Goal: Navigation & Orientation: Find specific page/section

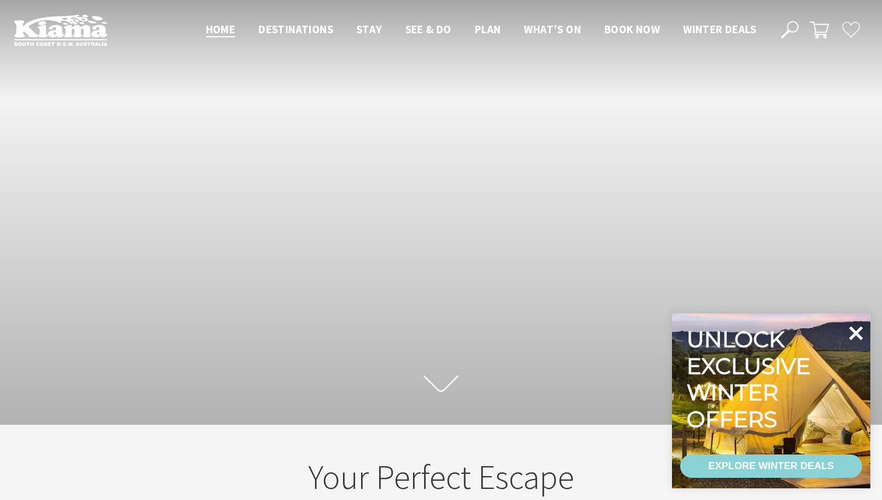
scroll to position [181, 873]
click at [860, 334] on icon at bounding box center [856, 333] width 28 height 28
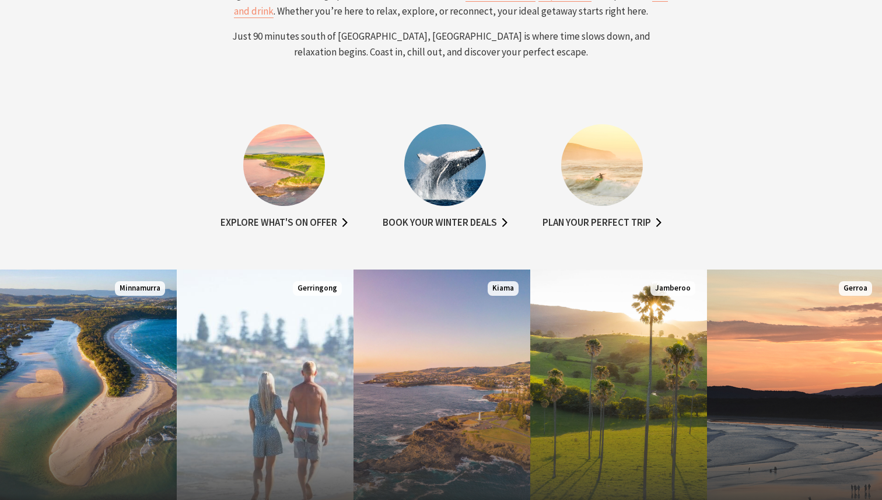
scroll to position [619, 0]
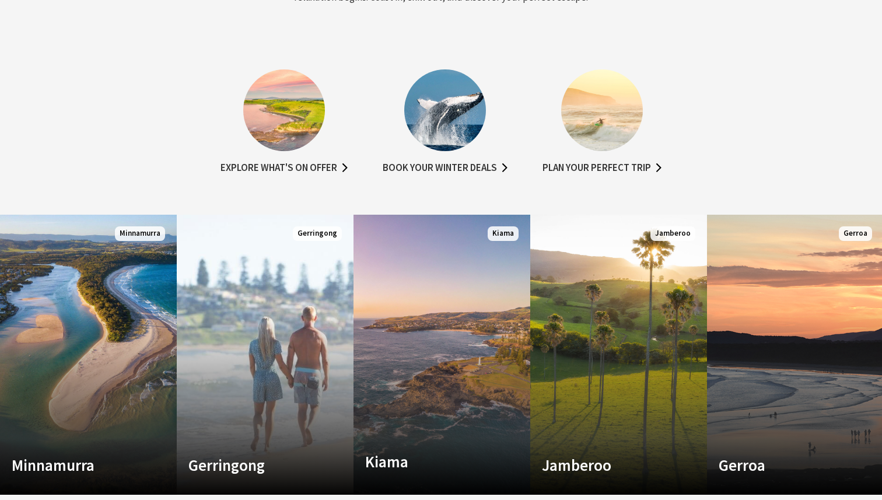
click at [453, 130] on img at bounding box center [445, 110] width 82 height 82
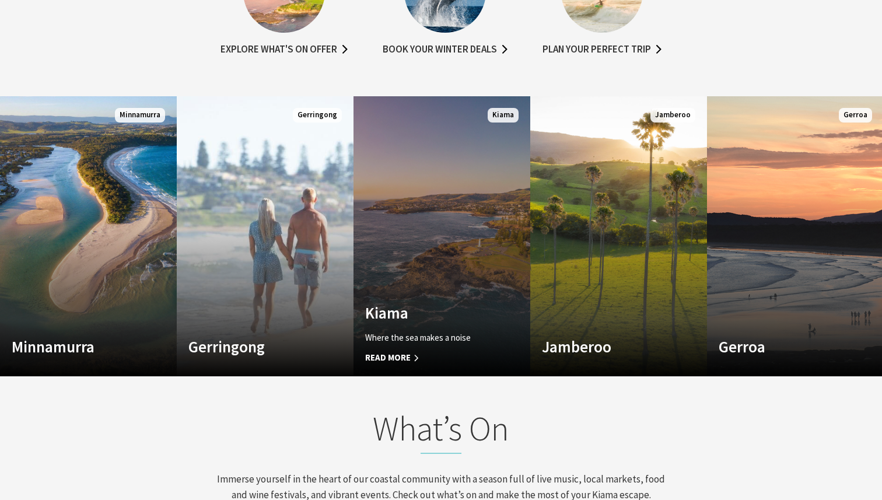
scroll to position [761, 0]
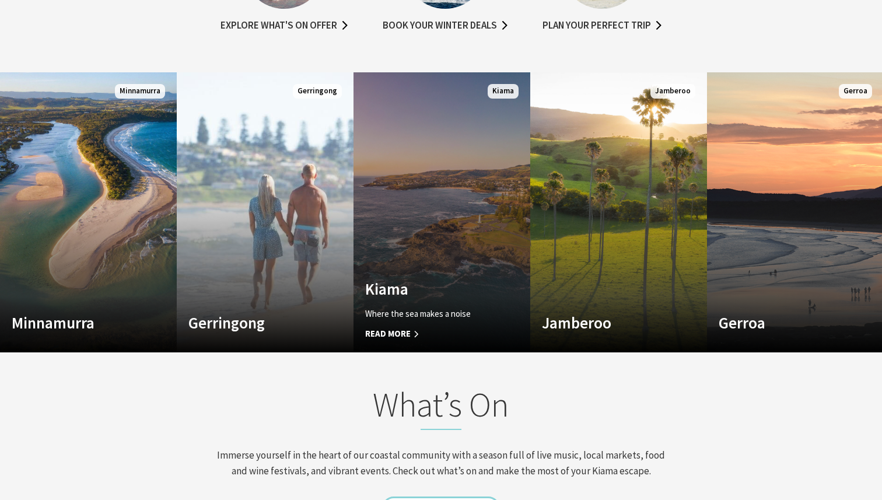
click at [444, 251] on link "Custom Image Used Kiama Where the sea makes a noise Read More Kiama" at bounding box center [441, 212] width 177 height 280
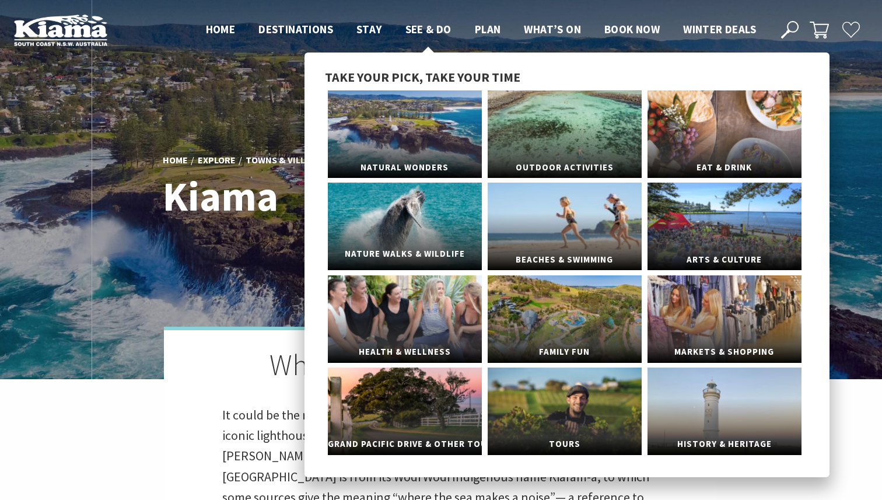
click at [439, 227] on link "Nature Walks & Wildlife" at bounding box center [405, 226] width 154 height 87
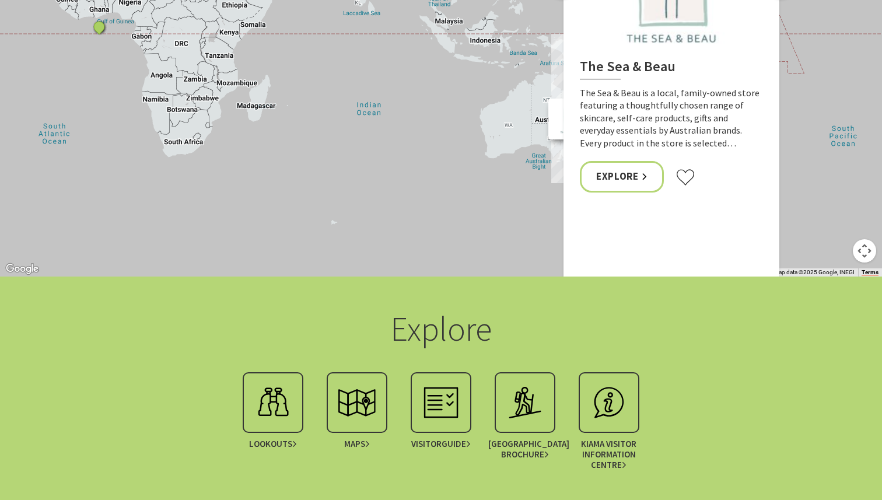
scroll to position [2476, 0]
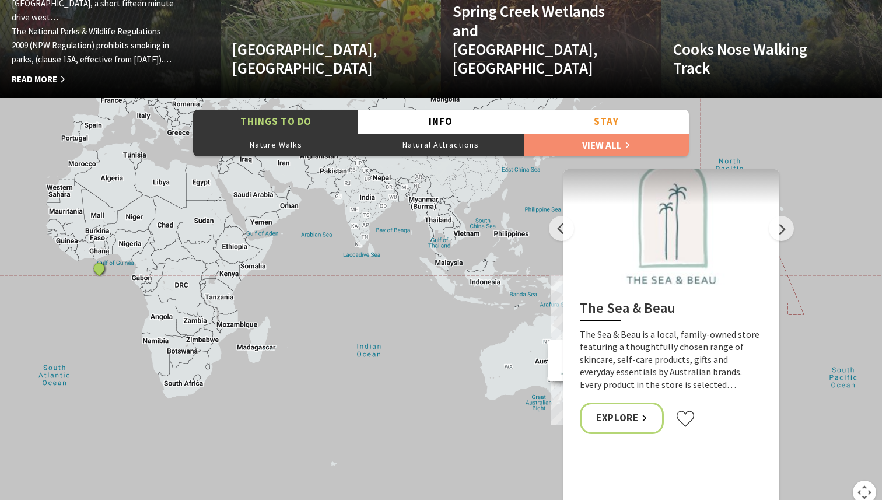
click at [170, 71] on div "The Minnamurra Rainforest is a multi award winning attraction located in [GEOGR…" at bounding box center [94, 28] width 164 height 118
